Goal: Find specific page/section: Find specific page/section

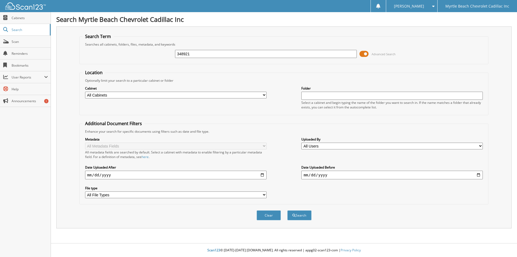
type input "348921"
click at [287, 210] on button "Search" at bounding box center [299, 215] width 24 height 10
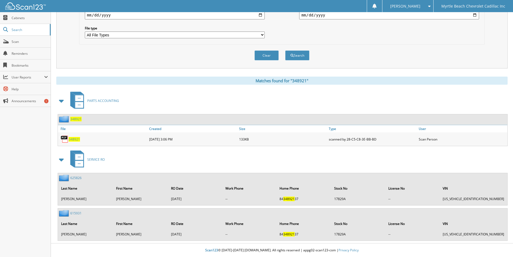
click at [72, 137] on span "348921" at bounding box center [74, 139] width 11 height 5
